Goal: Transaction & Acquisition: Purchase product/service

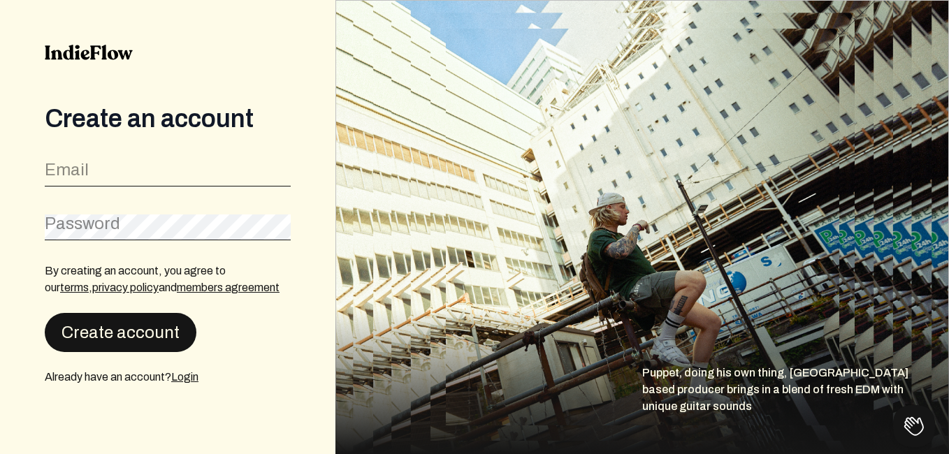
click at [163, 332] on button "Create account" at bounding box center [121, 332] width 152 height 39
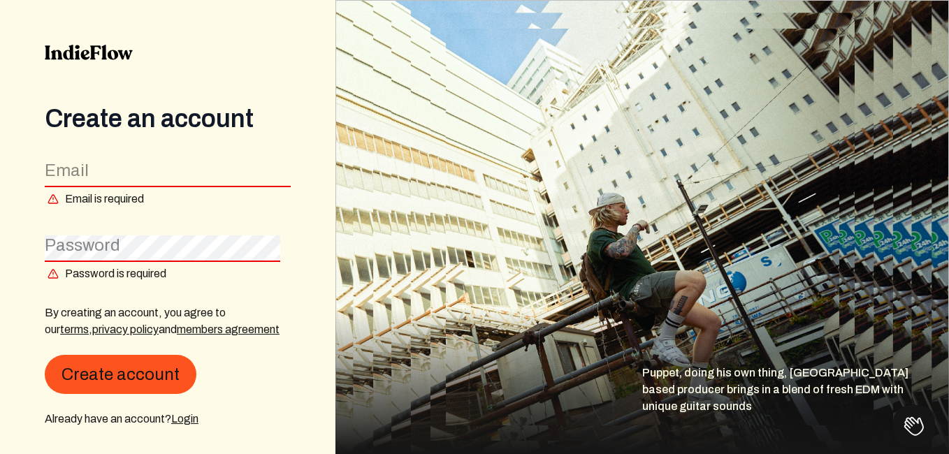
click at [194, 171] on input "email" at bounding box center [168, 174] width 246 height 27
type input "[EMAIL_ADDRESS][DOMAIN_NAME]"
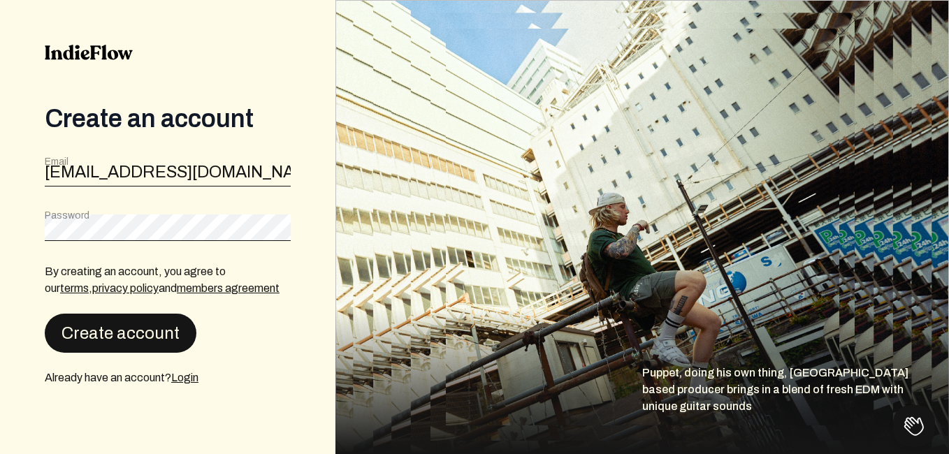
click at [159, 319] on button "Create account" at bounding box center [121, 333] width 152 height 39
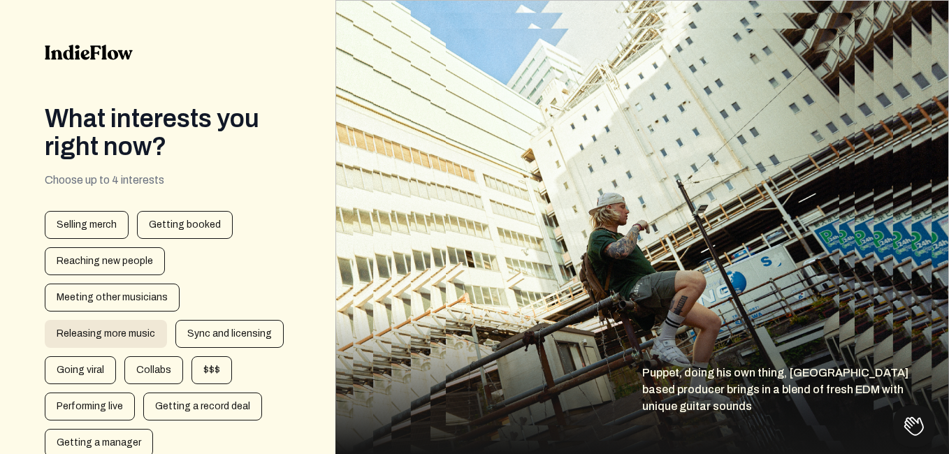
click at [103, 332] on div "Releasing more music" at bounding box center [106, 334] width 122 height 28
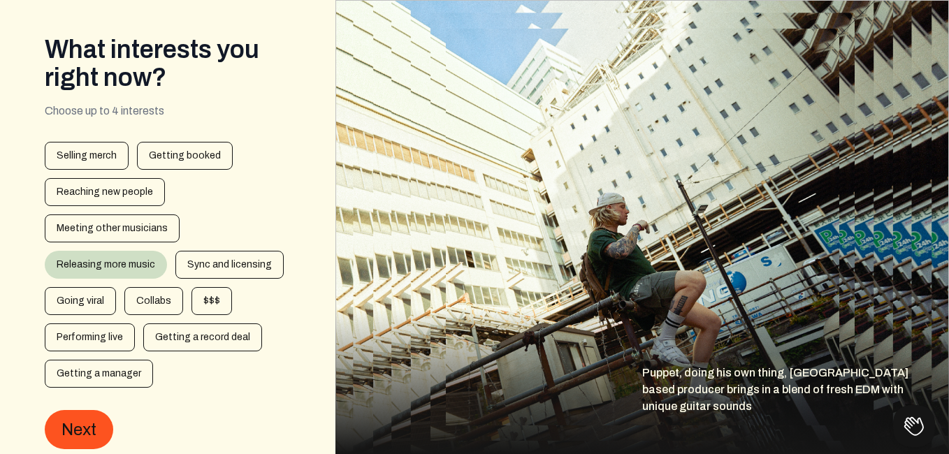
scroll to position [109, 0]
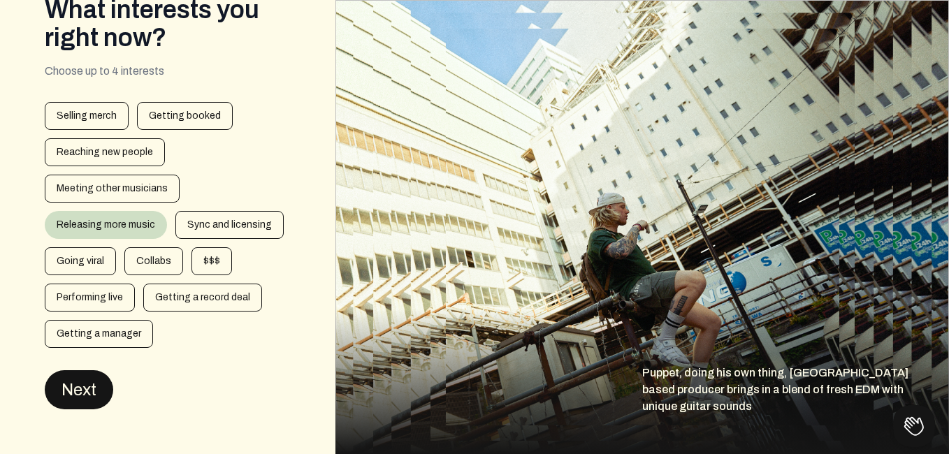
click at [89, 384] on button "Next" at bounding box center [79, 389] width 68 height 39
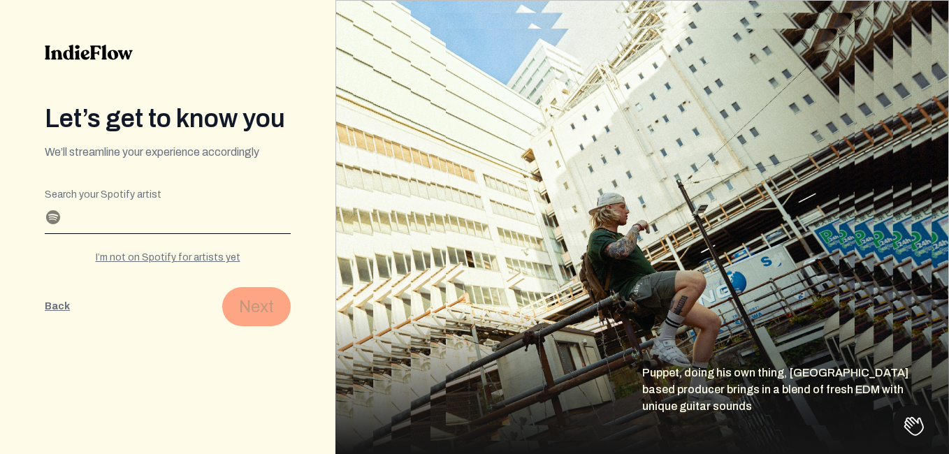
scroll to position [0, 0]
click at [171, 212] on input "Search your Spotify artist" at bounding box center [168, 222] width 246 height 22
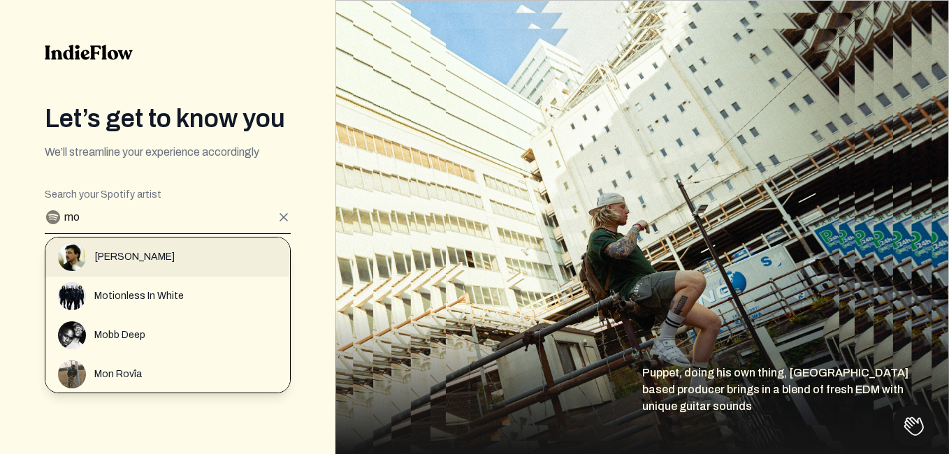
type input "mo"
click at [160, 251] on div "[PERSON_NAME]" at bounding box center [174, 257] width 232 height 28
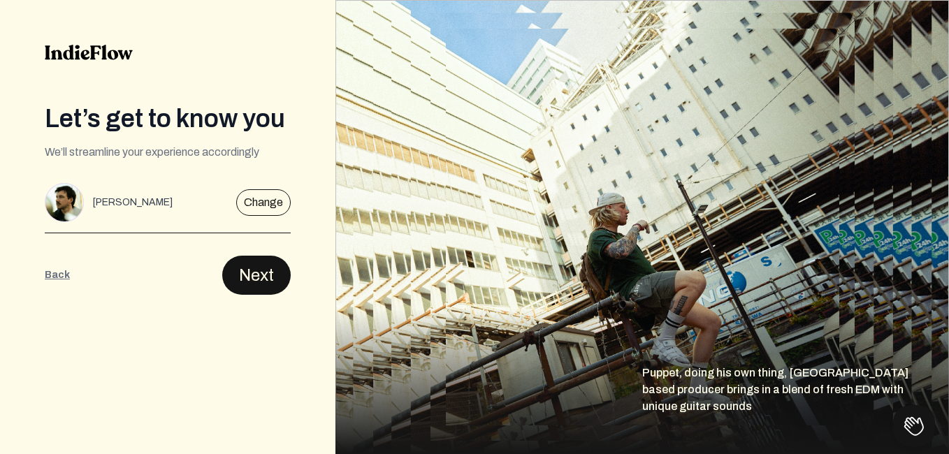
click at [246, 263] on button "Next" at bounding box center [256, 275] width 68 height 39
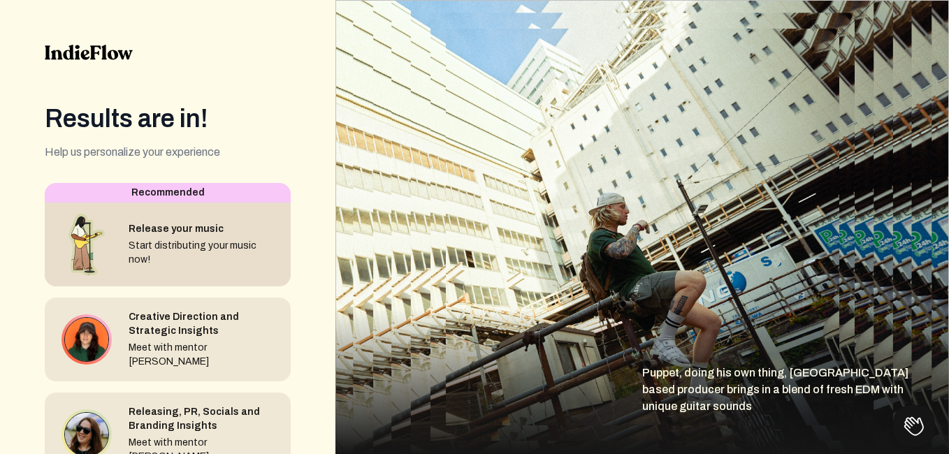
click at [221, 220] on div "Release your music Start distributing your music now!" at bounding box center [168, 245] width 246 height 84
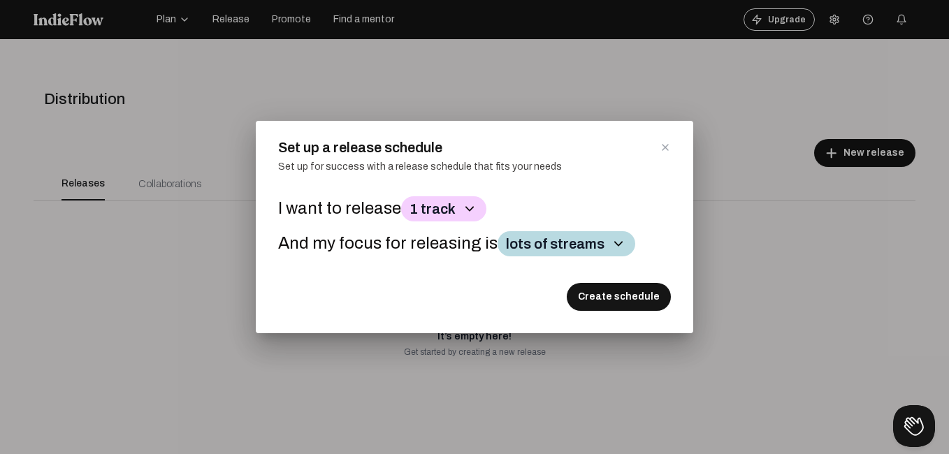
click at [451, 206] on button "1 track" at bounding box center [443, 208] width 85 height 25
click at [438, 286] on p "3 tracks" at bounding box center [443, 289] width 73 height 25
click at [604, 300] on button "Create schedule" at bounding box center [619, 297] width 104 height 28
click at [614, 244] on icon "button" at bounding box center [618, 243] width 8 height 5
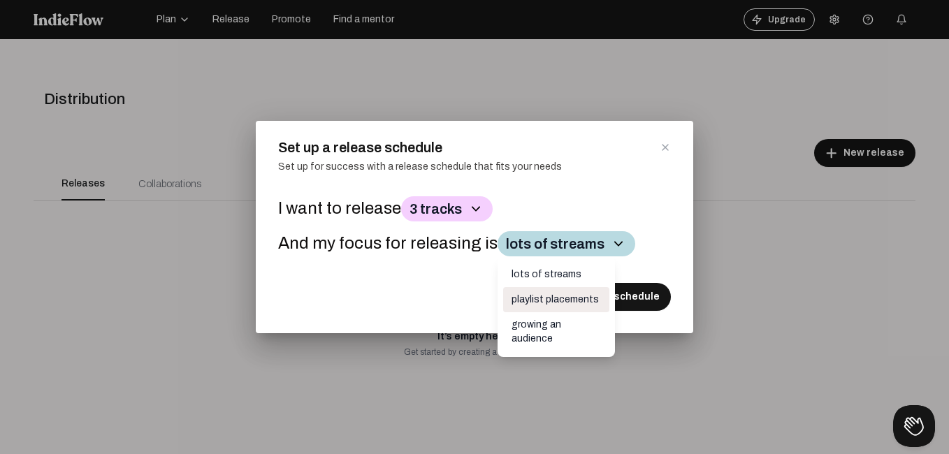
click at [563, 298] on p "playlist placements" at bounding box center [556, 299] width 106 height 25
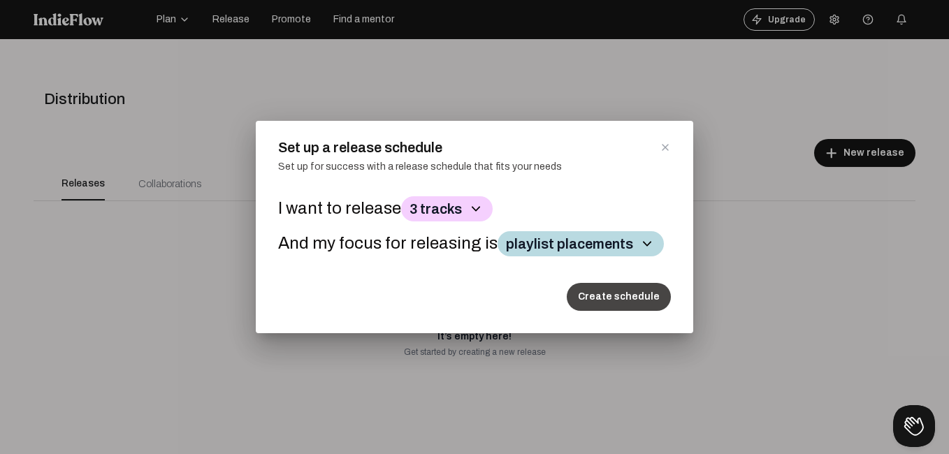
click at [614, 297] on button "Create schedule" at bounding box center [619, 297] width 104 height 28
click at [660, 151] on icon at bounding box center [664, 147] width 11 height 11
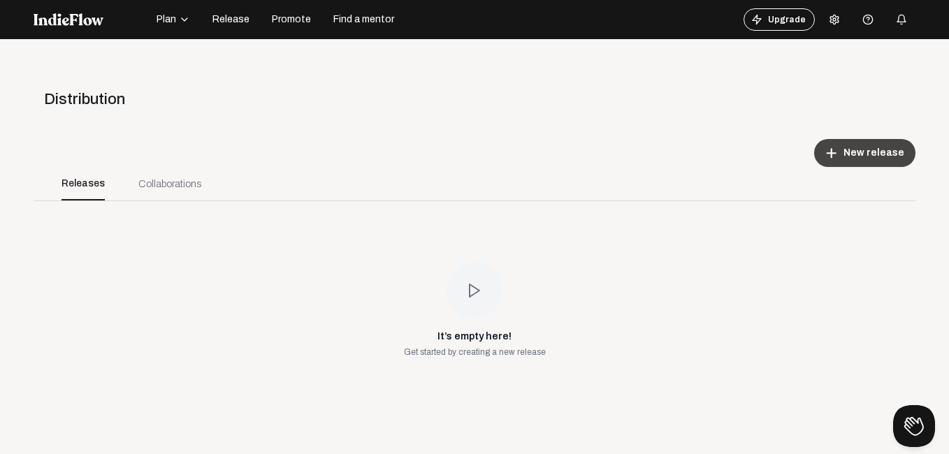
click at [850, 147] on span "New release" at bounding box center [873, 153] width 61 height 14
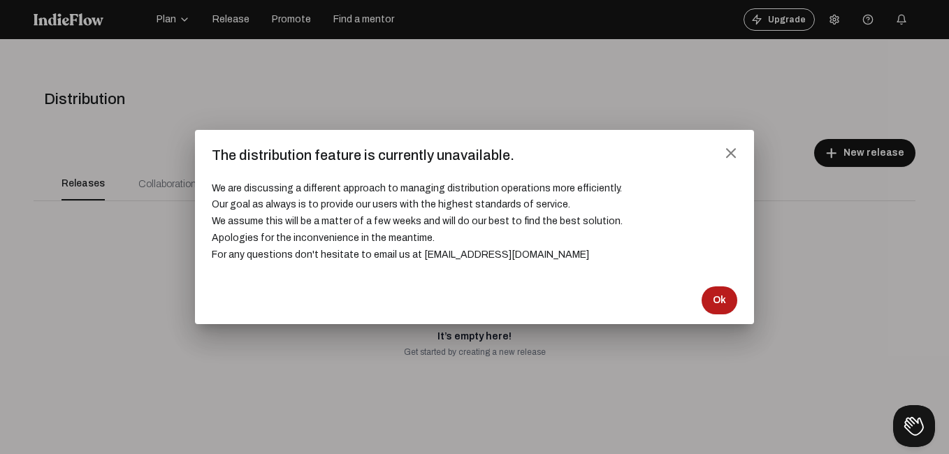
click at [715, 305] on span "Ok" at bounding box center [719, 300] width 13 height 14
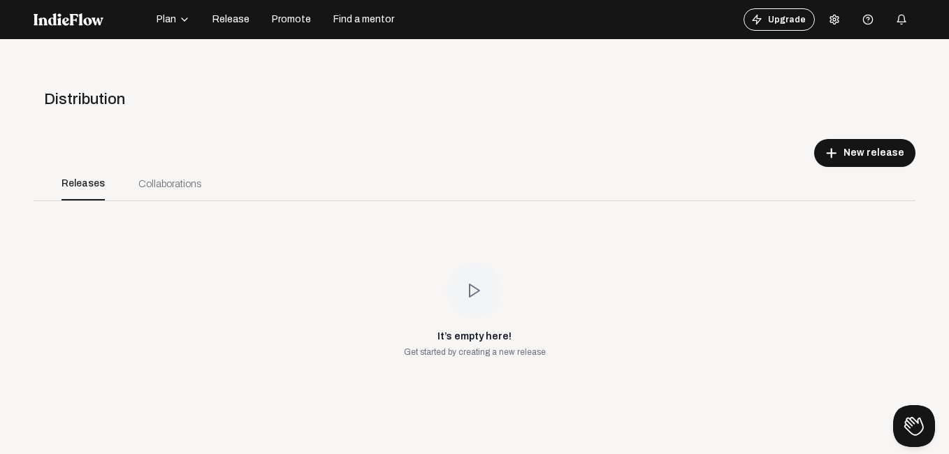
click at [228, 16] on span "Release" at bounding box center [230, 20] width 37 height 14
click at [166, 180] on div "Collaborations" at bounding box center [169, 184] width 63 height 15
click at [814, 152] on button "add New release" at bounding box center [864, 153] width 101 height 28
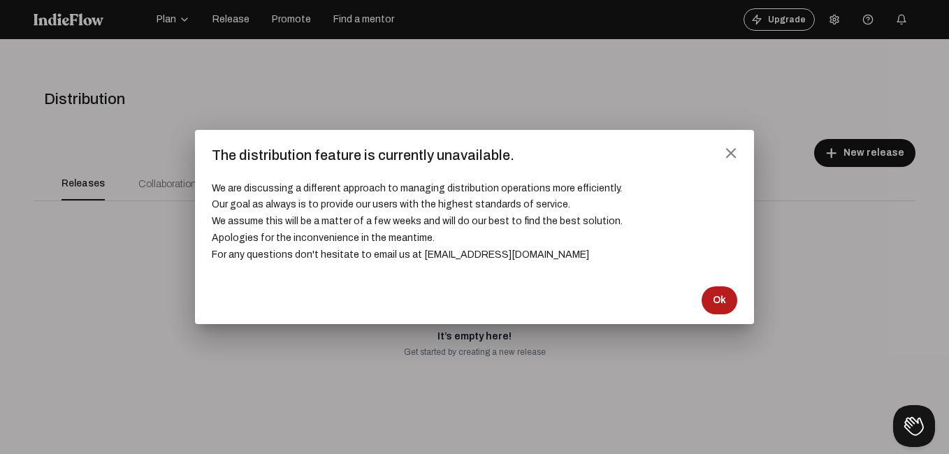
click at [724, 296] on span "Ok" at bounding box center [719, 300] width 13 height 14
